Goal: Information Seeking & Learning: Learn about a topic

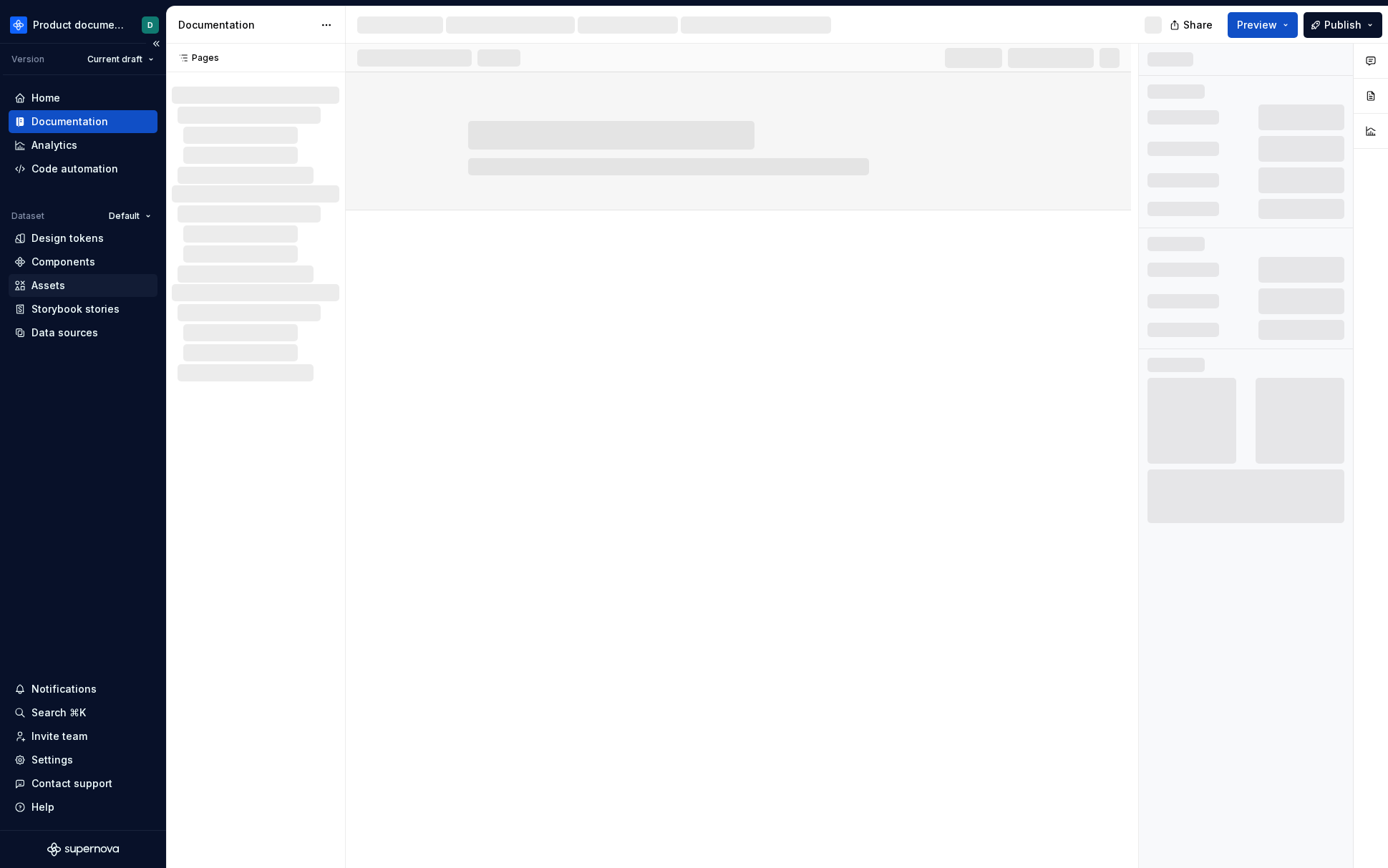
click at [87, 283] on div "Assets" at bounding box center [83, 286] width 138 height 14
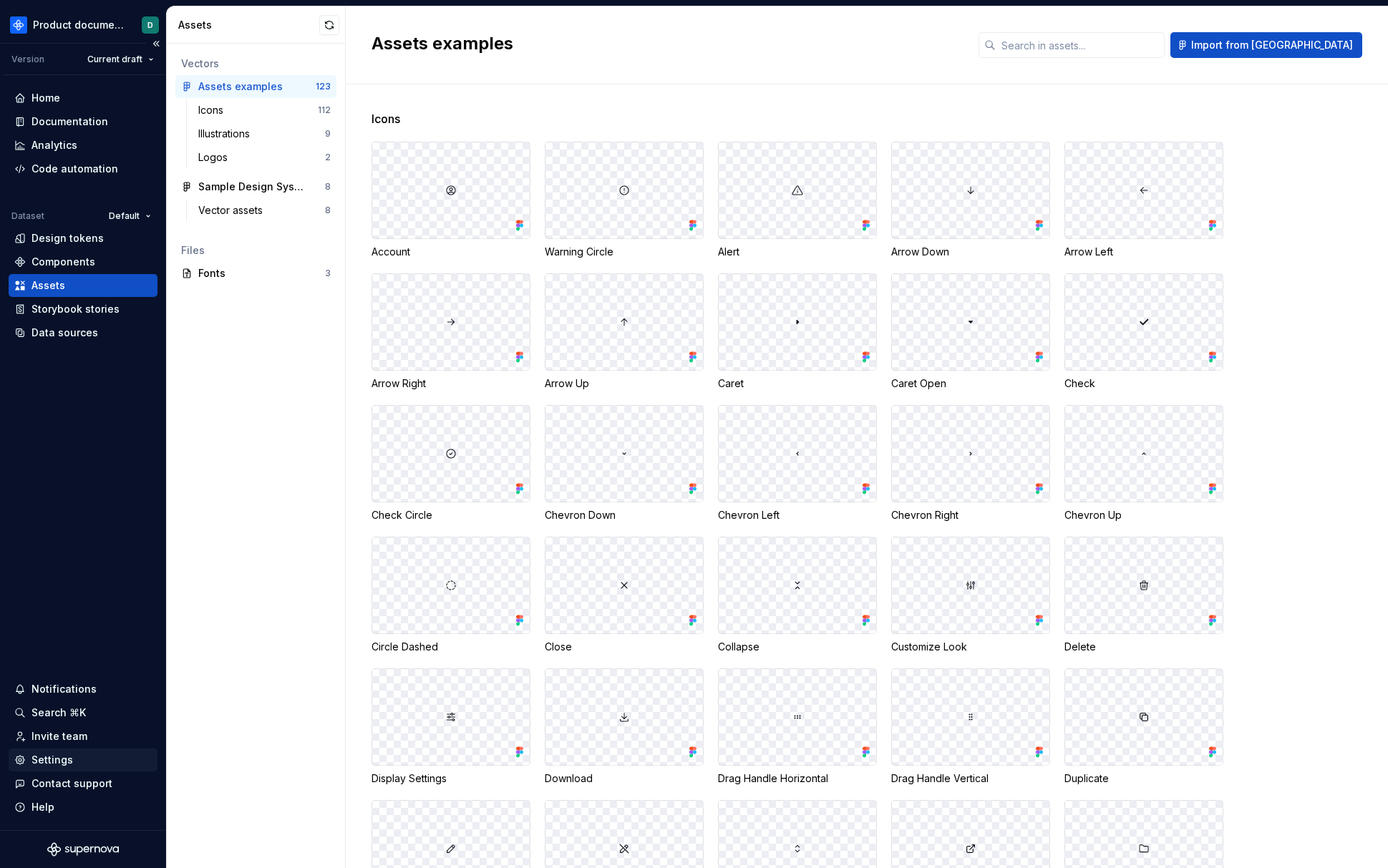
click at [91, 751] on div "Settings" at bounding box center [83, 760] width 149 height 23
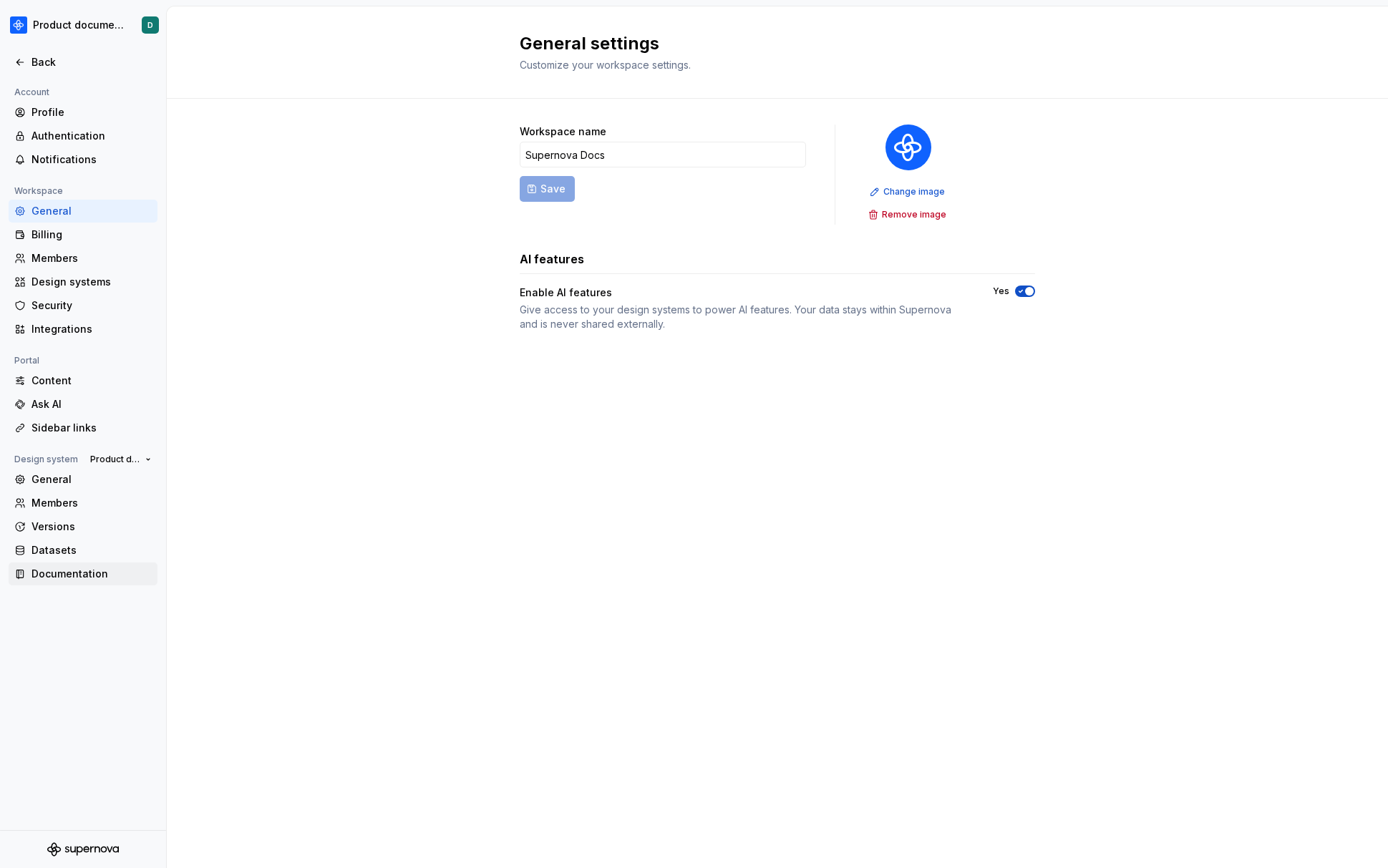
click at [79, 564] on div "Documentation" at bounding box center [83, 574] width 149 height 23
